Goal: Task Accomplishment & Management: Manage account settings

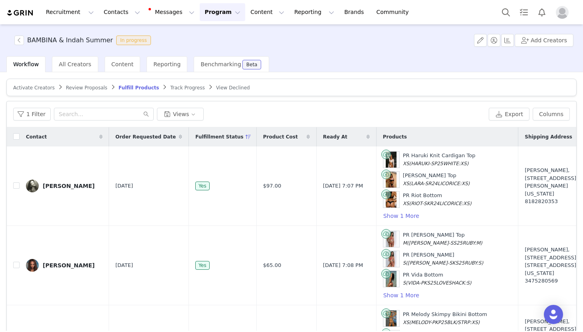
click at [89, 91] on article "Activate Creators Review Proposals Fulfill Products Track Progress View Declined" at bounding box center [291, 88] width 570 height 18
click at [78, 89] on span "Review Proposals" at bounding box center [87, 88] width 42 height 6
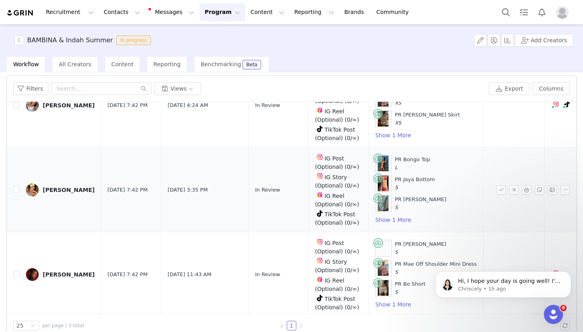
scroll to position [38, 0]
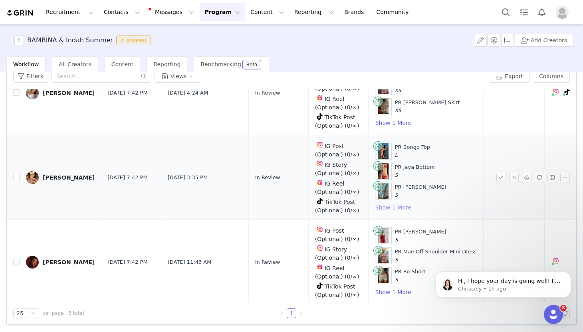
click at [375, 204] on button "Show 1 More" at bounding box center [393, 208] width 37 height 10
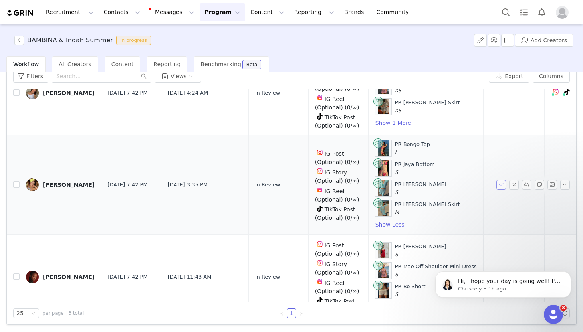
click at [503, 183] on button "button" at bounding box center [501, 185] width 10 height 10
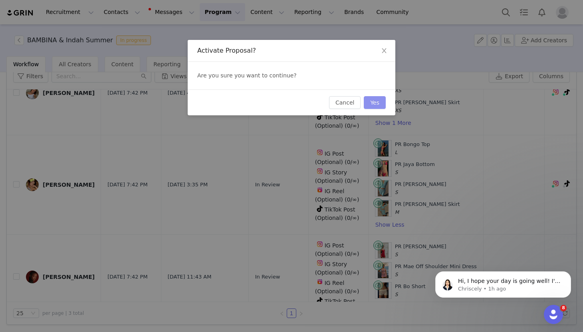
click at [376, 101] on button "Yes" at bounding box center [375, 102] width 22 height 13
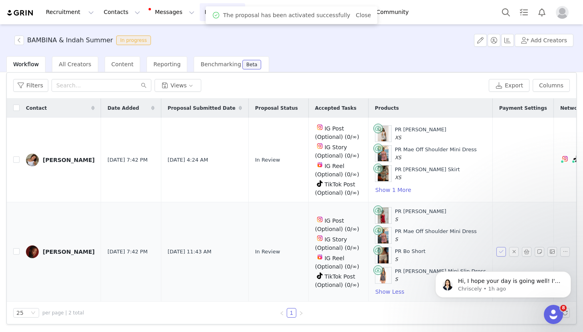
scroll to position [28, 0]
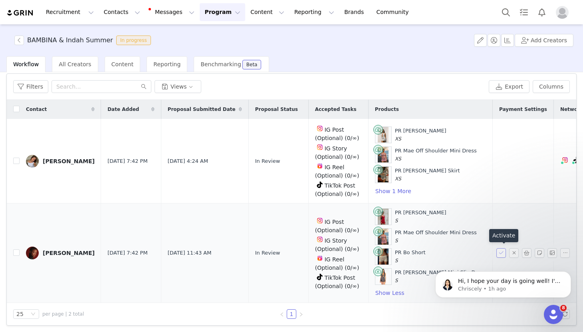
click at [501, 251] on button "button" at bounding box center [501, 253] width 10 height 10
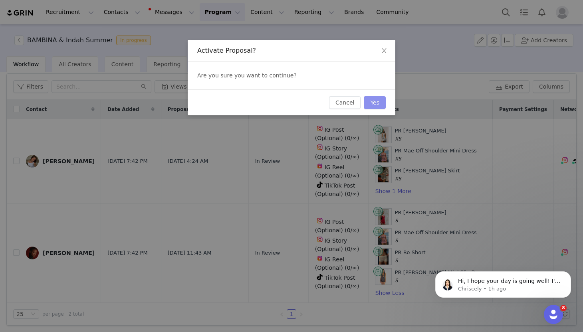
click at [380, 105] on button "Yes" at bounding box center [375, 102] width 22 height 13
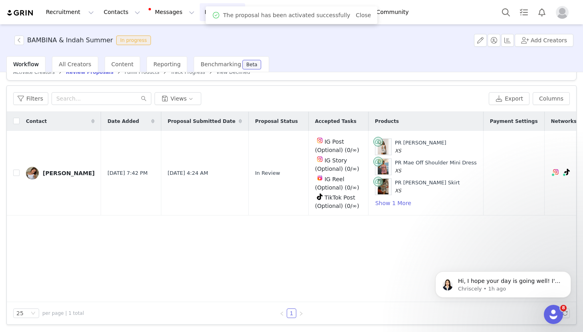
scroll to position [0, 0]
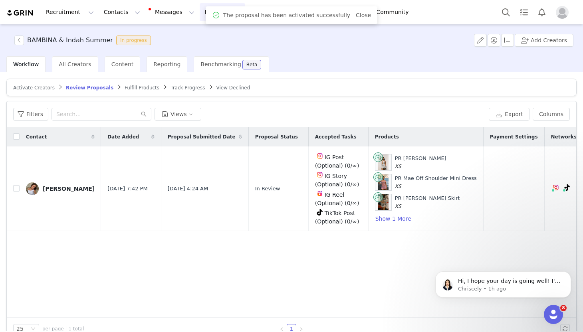
click at [133, 87] on span "Fulfill Products" at bounding box center [142, 88] width 35 height 6
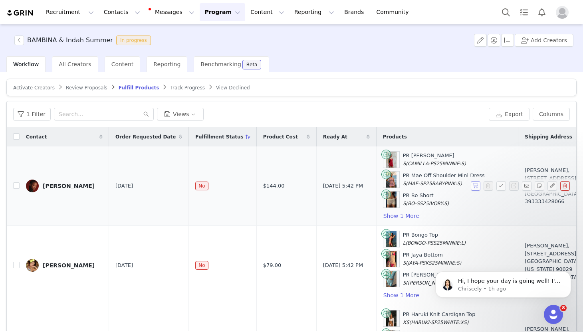
click at [476, 185] on button "button" at bounding box center [476, 186] width 10 height 10
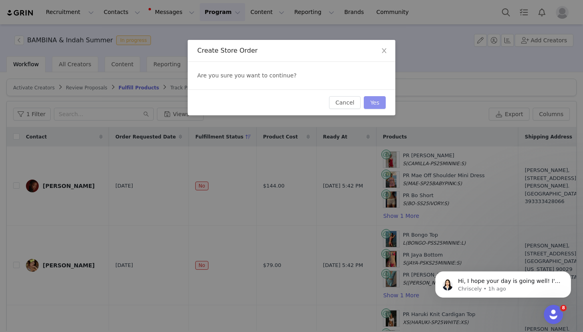
click at [373, 101] on button "Yes" at bounding box center [375, 102] width 22 height 13
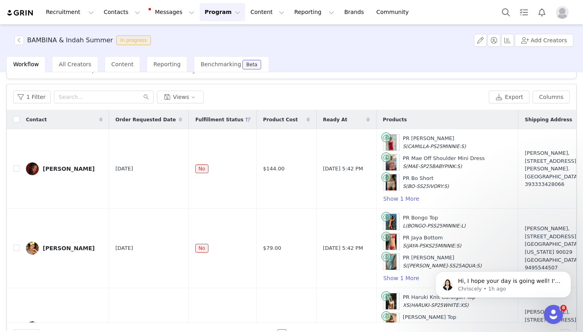
scroll to position [12, 0]
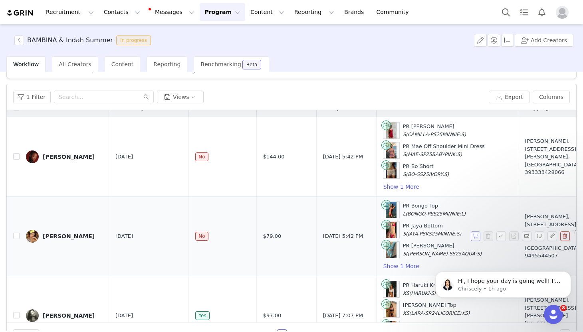
click at [472, 238] on button "button" at bounding box center [476, 237] width 10 height 10
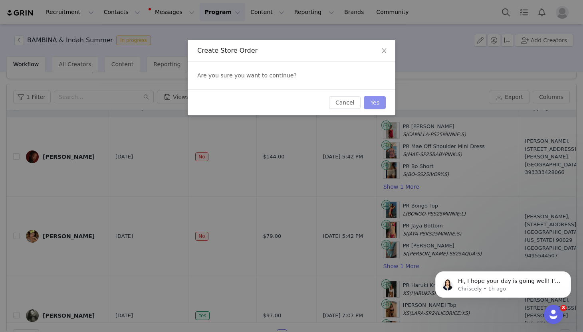
click at [375, 109] on button "Yes" at bounding box center [375, 102] width 22 height 13
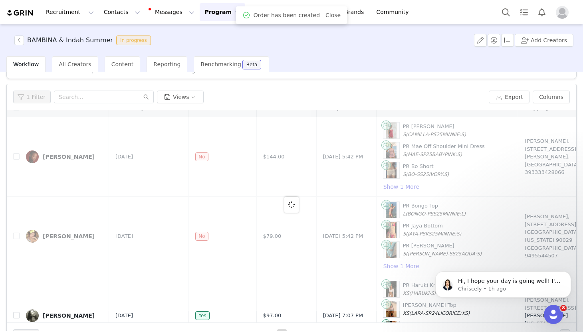
scroll to position [0, 0]
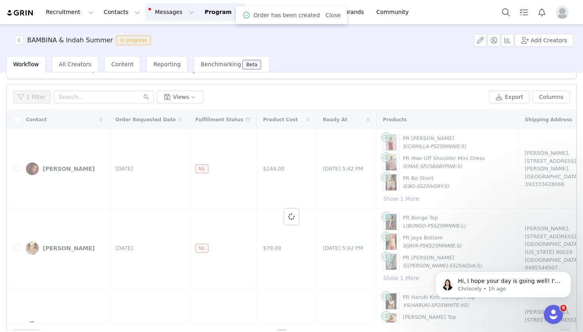
click at [171, 11] on button "Messages Messages" at bounding box center [172, 12] width 54 height 18
click at [171, 51] on div "Inbox 56" at bounding box center [168, 50] width 54 height 8
